Goal: Check status: Check status

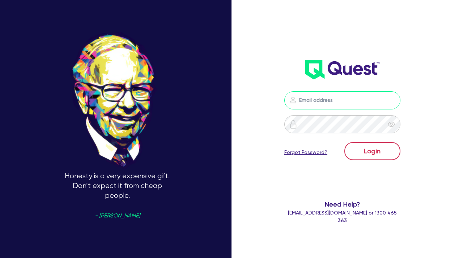
type input "[PERSON_NAME][EMAIL_ADDRESS][DOMAIN_NAME]"
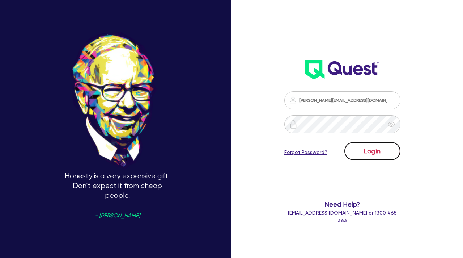
click at [357, 148] on button "Login" at bounding box center [372, 151] width 56 height 18
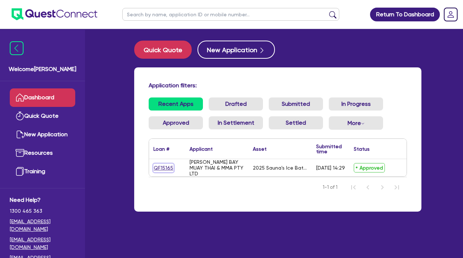
click at [168, 167] on link "QF15165" at bounding box center [163, 167] width 20 height 8
select select "SECONDARY_ASSETS"
select select "OTHER"
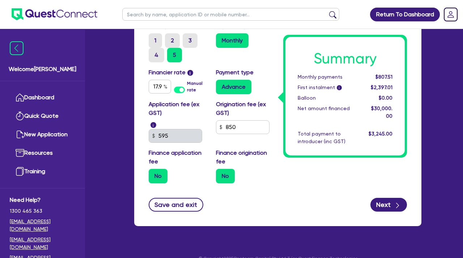
scroll to position [441, 0]
